Goal: Task Accomplishment & Management: Complete application form

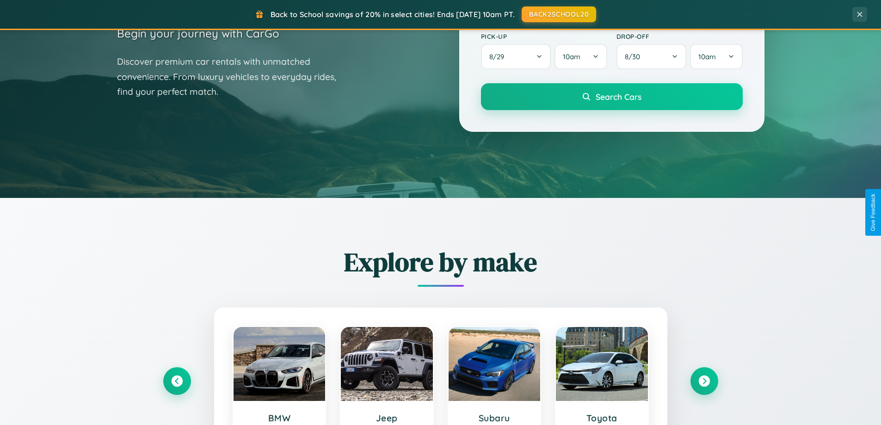
scroll to position [399, 0]
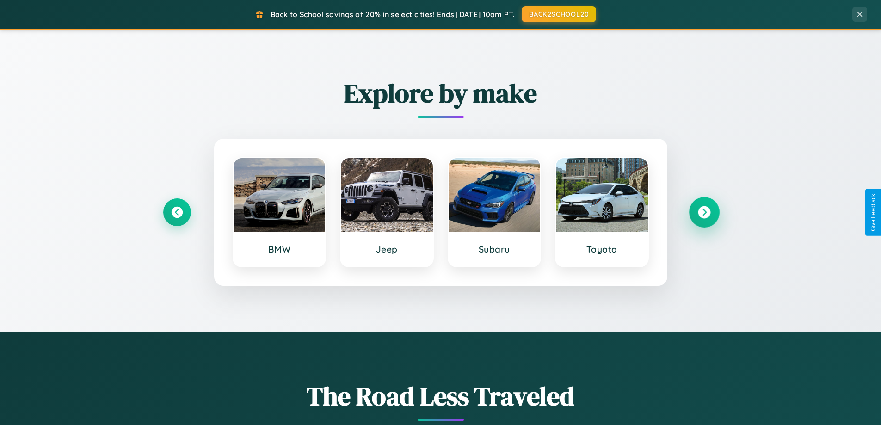
click at [704, 212] on icon at bounding box center [704, 212] width 12 height 12
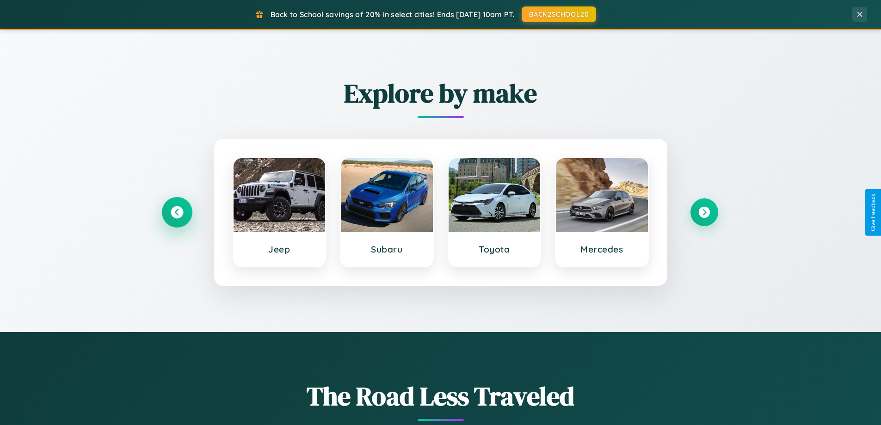
click at [177, 212] on icon at bounding box center [177, 212] width 12 height 12
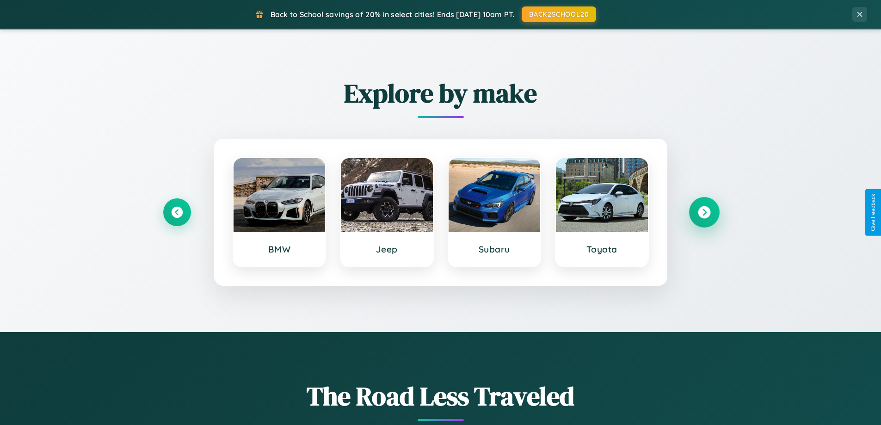
click at [704, 212] on icon at bounding box center [704, 212] width 12 height 12
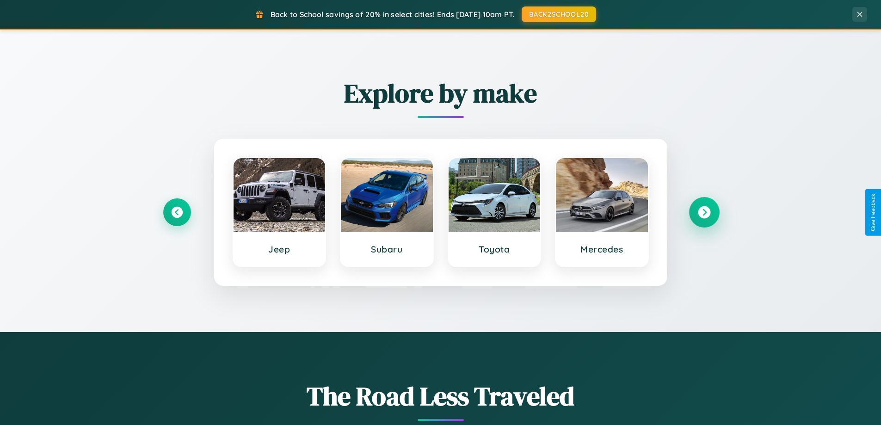
scroll to position [1781, 0]
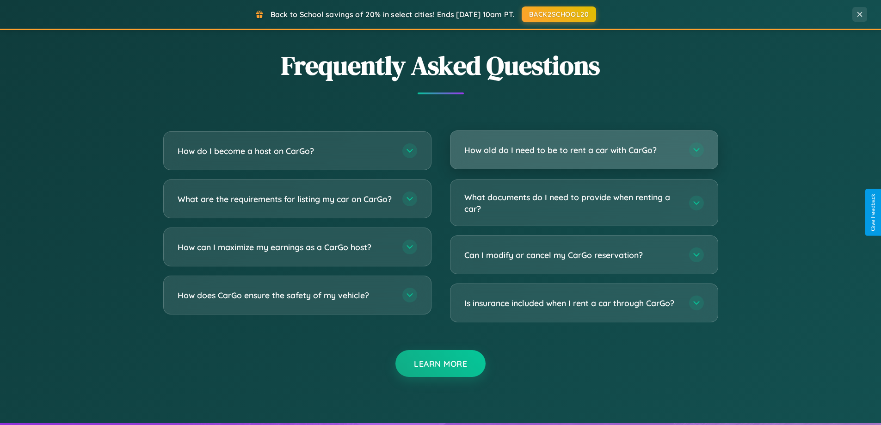
click at [584, 150] on h3 "How old do I need to be to rent a car with CarGo?" at bounding box center [573, 150] width 216 height 12
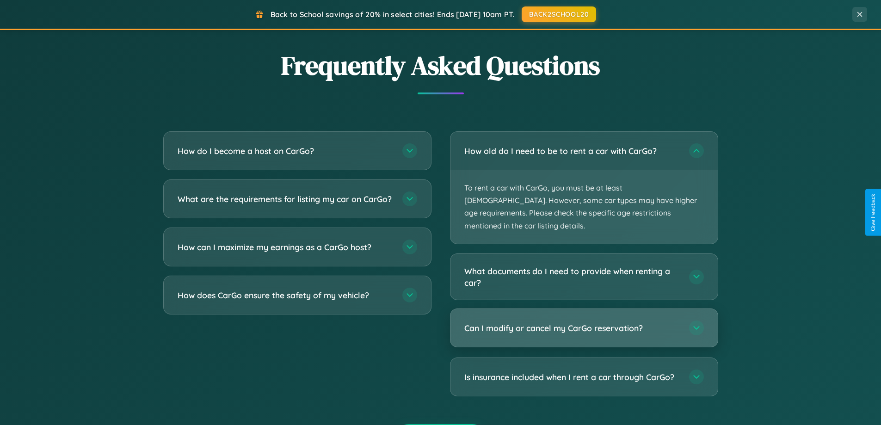
click at [584, 323] on h3 "Can I modify or cancel my CarGo reservation?" at bounding box center [573, 329] width 216 height 12
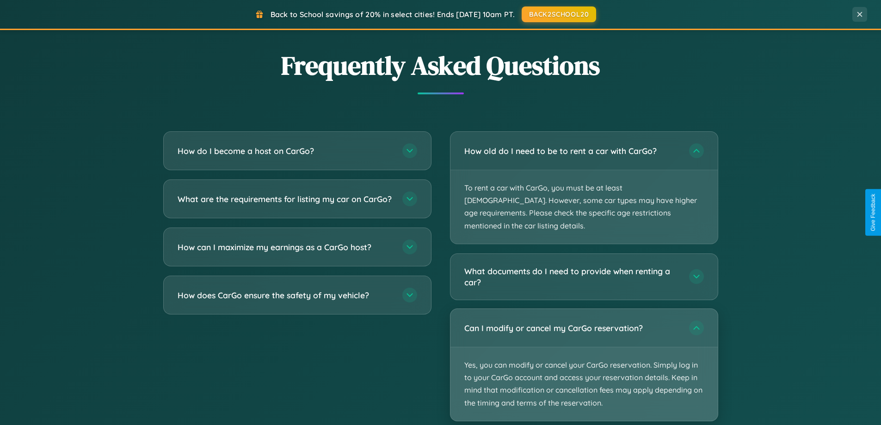
click at [584, 352] on p "Yes, you can modify or cancel your CarGo reservation. Simply log in to your Car…" at bounding box center [584, 385] width 267 height 74
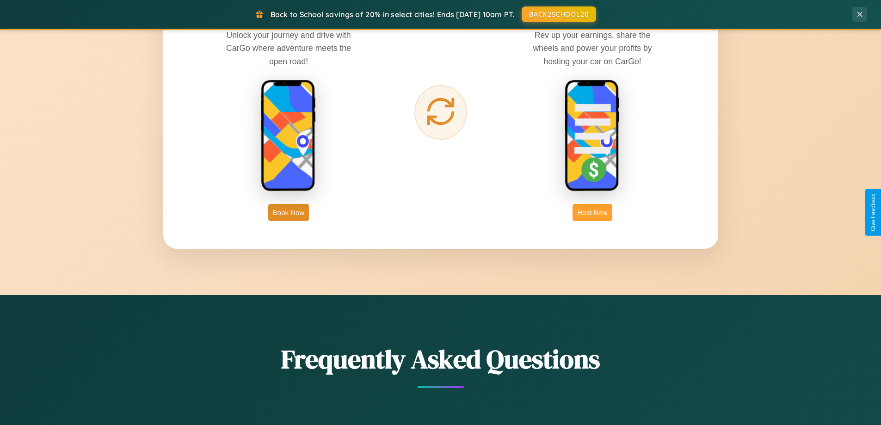
click at [593, 212] on button "Host Now" at bounding box center [592, 212] width 39 height 17
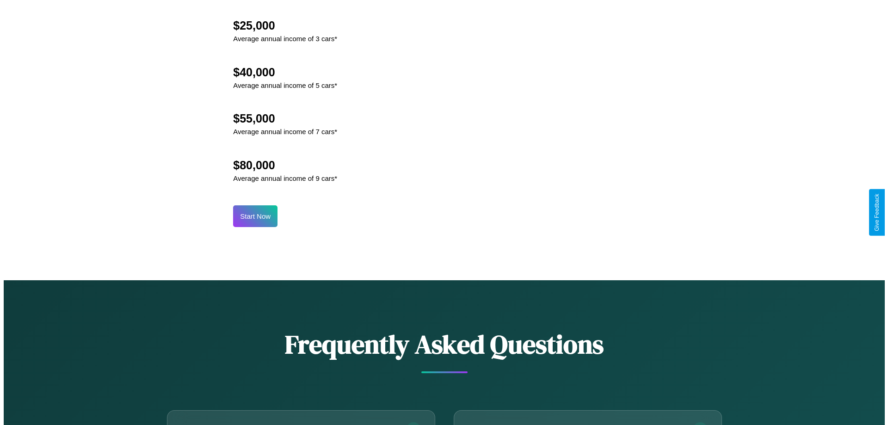
scroll to position [965, 0]
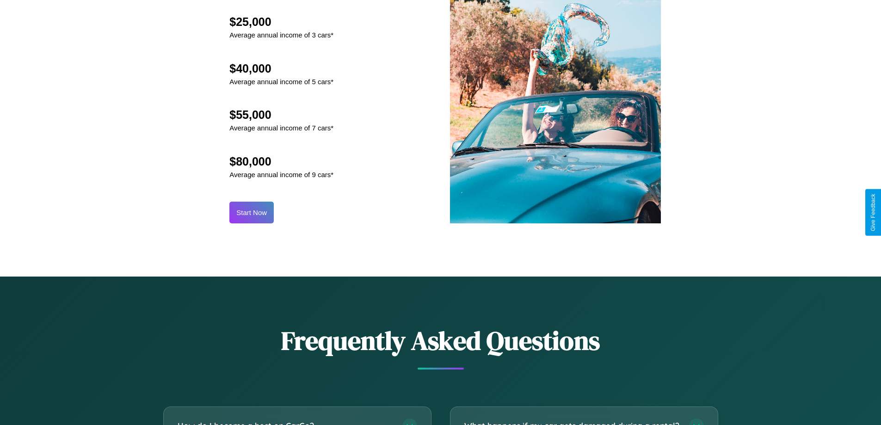
click at [252, 212] on button "Start Now" at bounding box center [252, 213] width 44 height 22
